Goal: Task Accomplishment & Management: Use online tool/utility

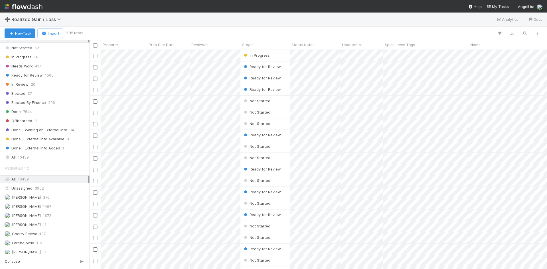
scroll to position [320, 0]
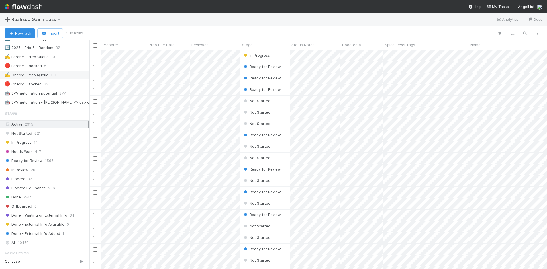
click at [34, 73] on div "✍️ Cherry - Prep Queue" at bounding box center [27, 74] width 44 height 7
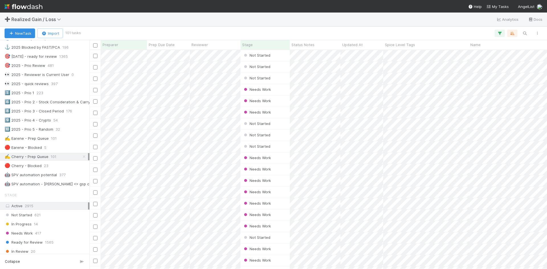
scroll to position [235, 0]
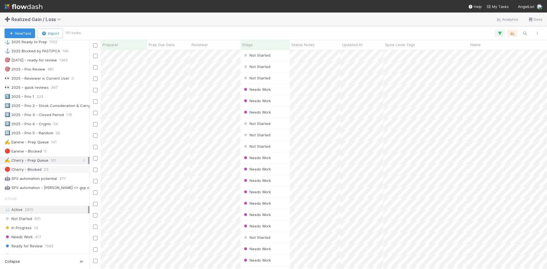
click at [28, 166] on div "🔴 Cherry - Blocked" at bounding box center [23, 169] width 37 height 7
click at [30, 161] on div "✍️ Cherry - Prep Queue" at bounding box center [27, 160] width 44 height 7
